Goal: Task Accomplishment & Management: Use online tool/utility

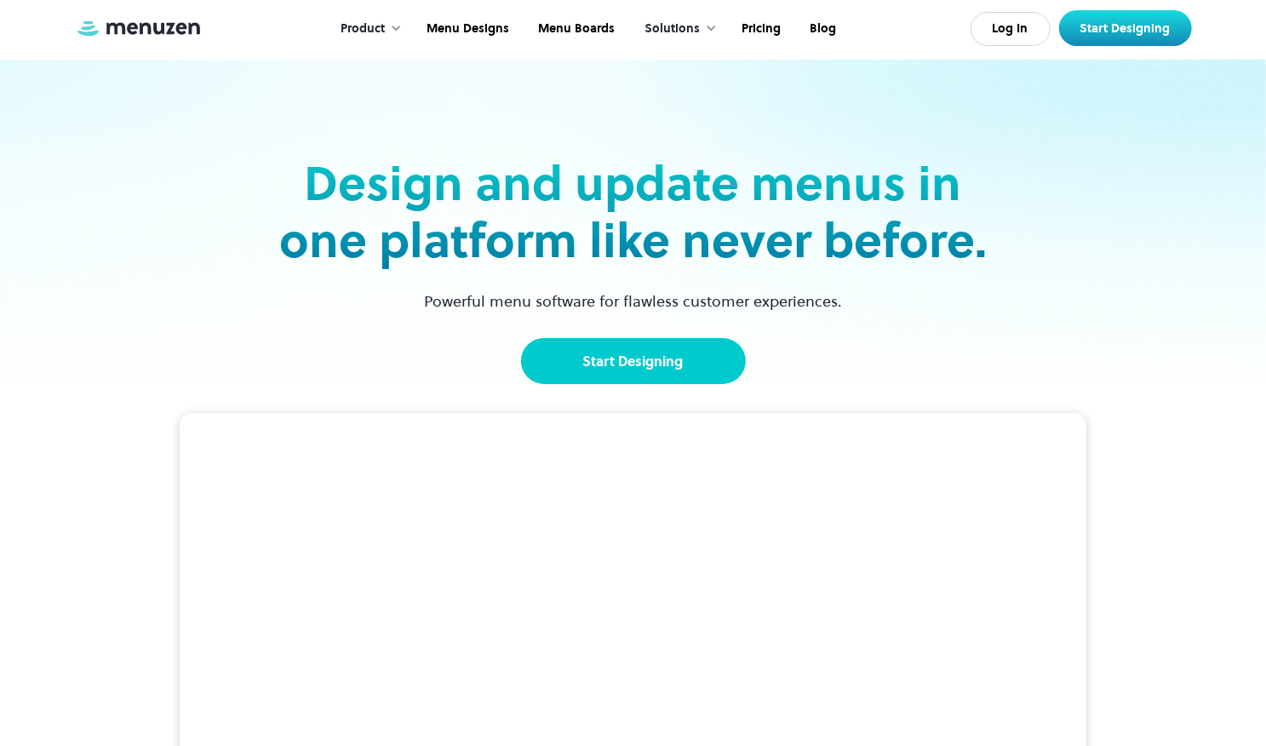
click at [661, 355] on link "Start Designing" at bounding box center [633, 361] width 225 height 46
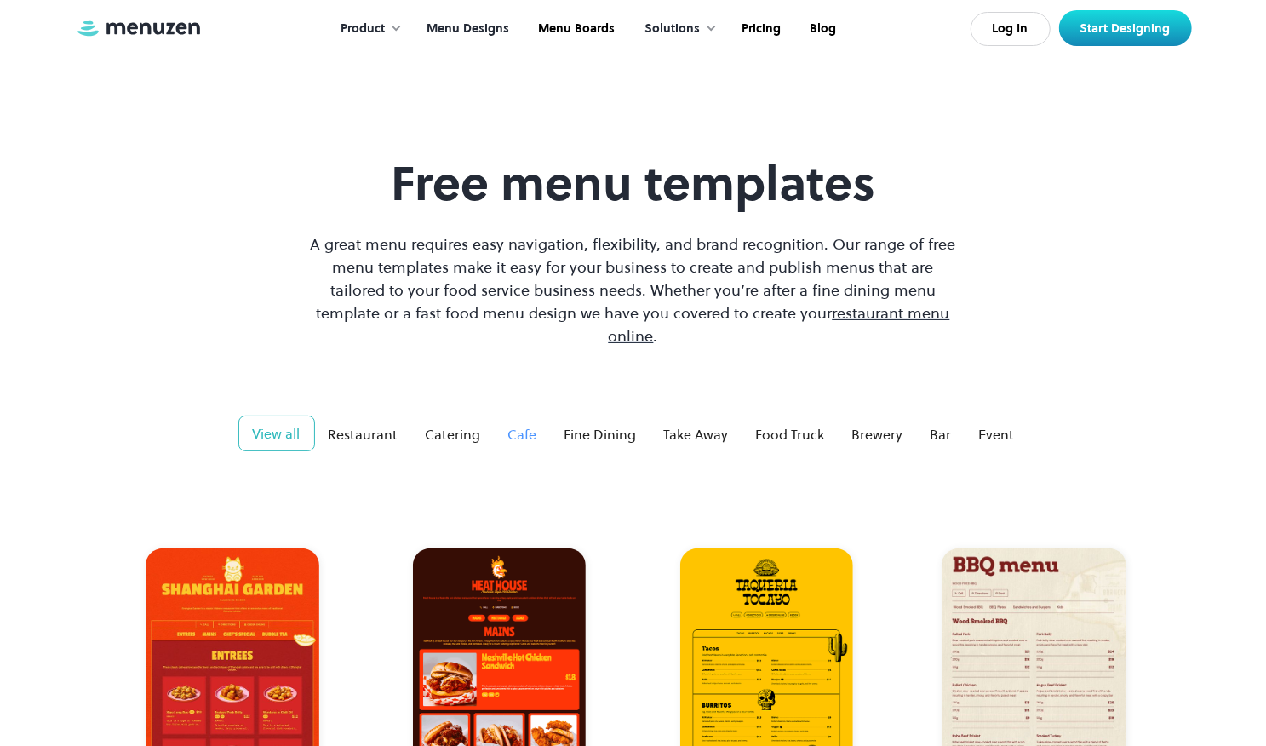
click at [518, 424] on div "Cafe" at bounding box center [522, 434] width 29 height 20
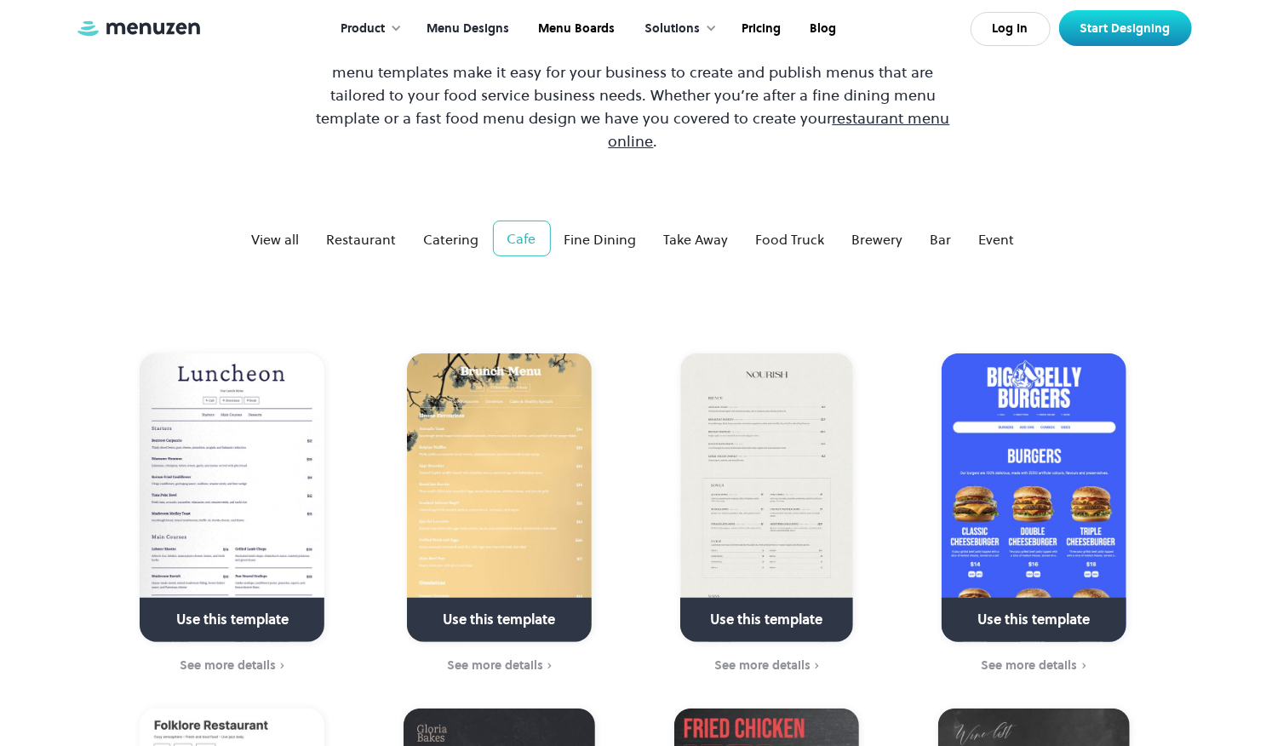
scroll to position [193, 0]
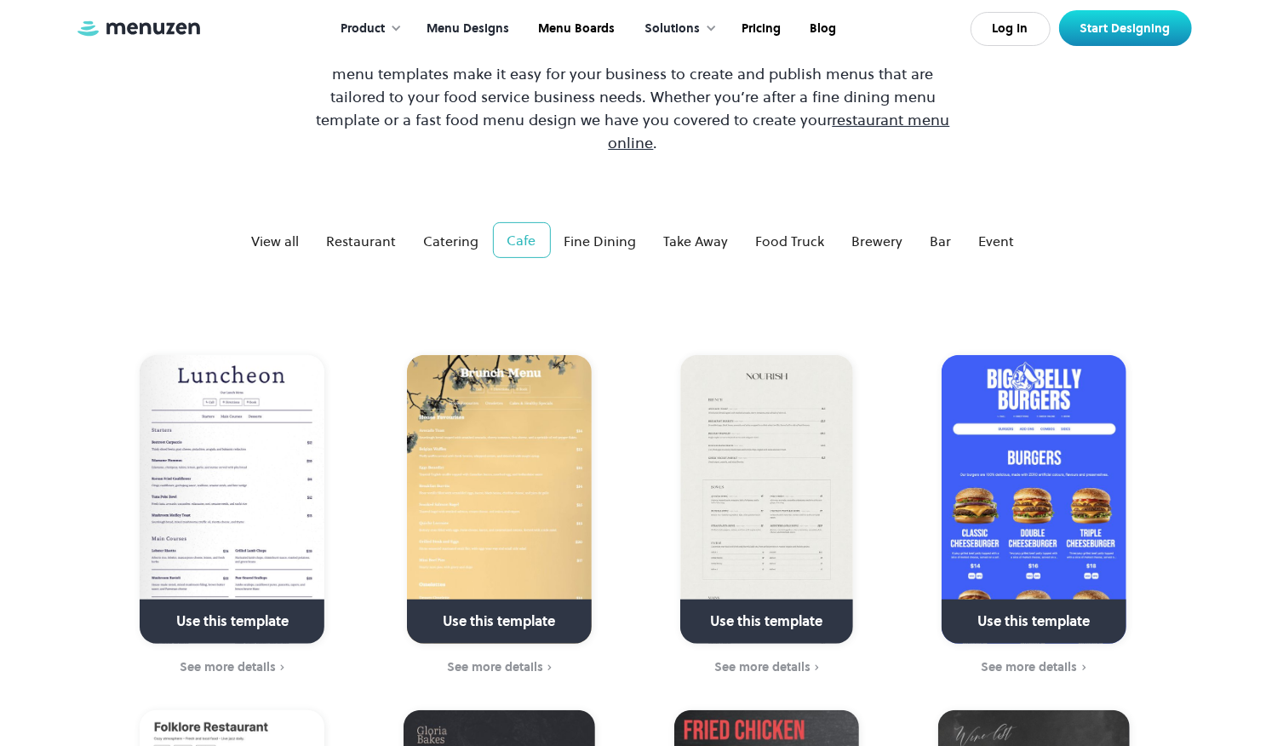
click at [1015, 607] on link at bounding box center [1034, 628] width 246 height 43
